Goal: Task Accomplishment & Management: Manage account settings

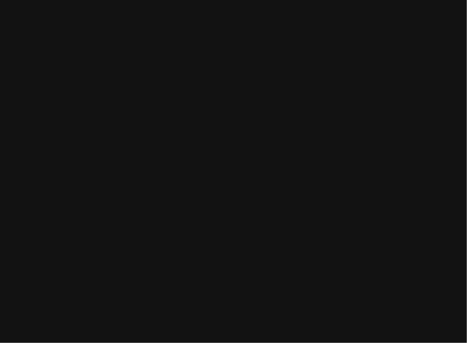
drag, startPoint x: 230, startPoint y: 145, endPoint x: 229, endPoint y: 141, distance: 4.0
click at [231, 0] on html at bounding box center [233, 0] width 467 height 0
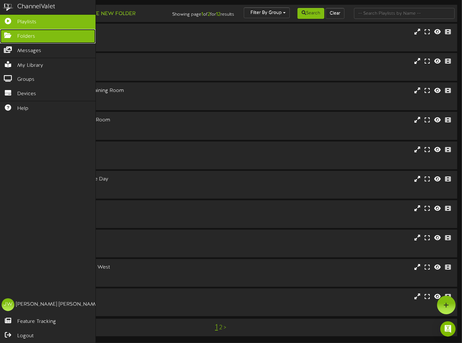
click at [23, 35] on span "Folders" at bounding box center [26, 36] width 18 height 7
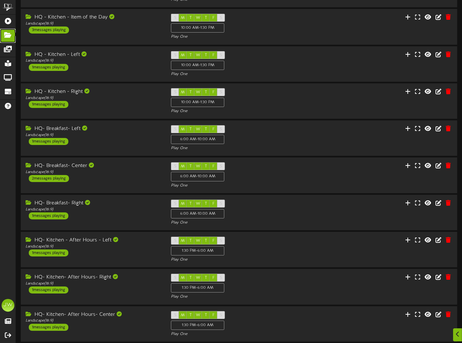
scroll to position [85, 0]
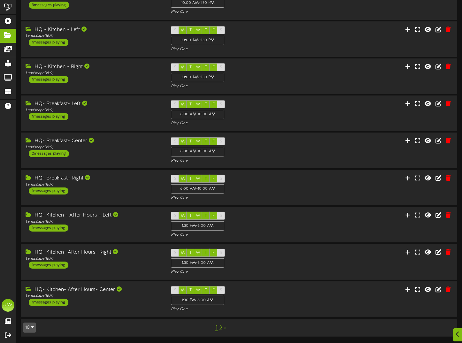
click at [221, 328] on link "2" at bounding box center [220, 328] width 3 height 7
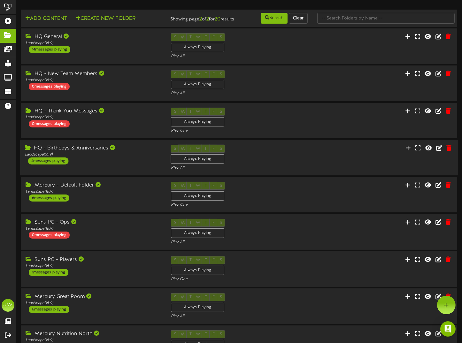
click at [88, 151] on div "HQ - Birthdays & Anniversaries" at bounding box center [93, 148] width 137 height 7
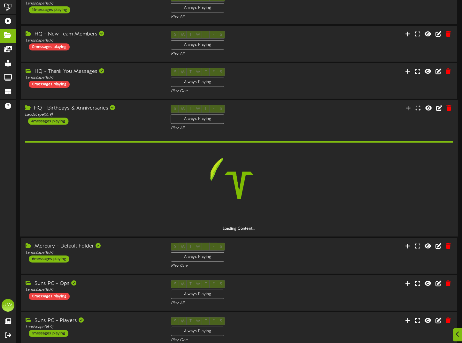
scroll to position [128, 0]
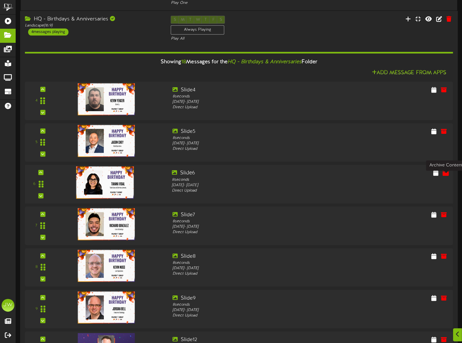
click at [445, 176] on icon at bounding box center [445, 172] width 7 height 7
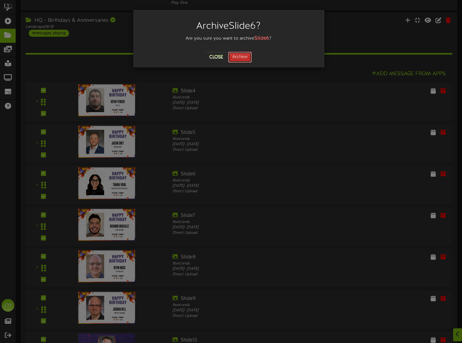
click at [241, 58] on button "Archive" at bounding box center [240, 57] width 24 height 11
